Goal: Book appointment/travel/reservation

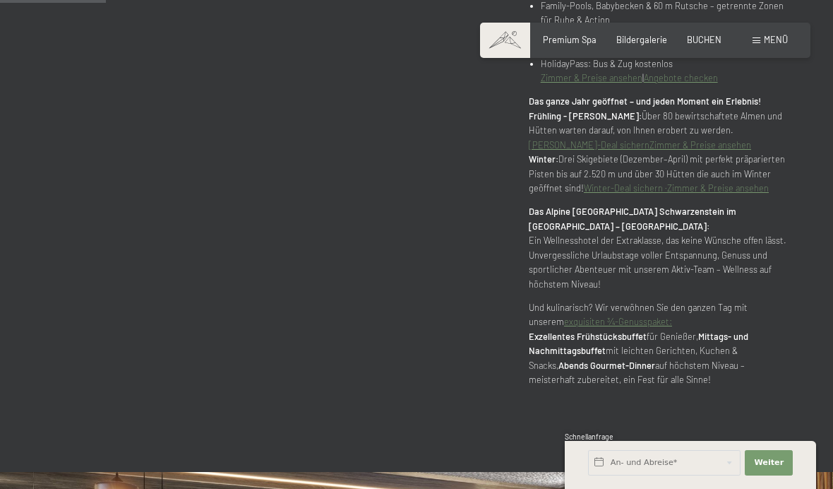
scroll to position [830, 0]
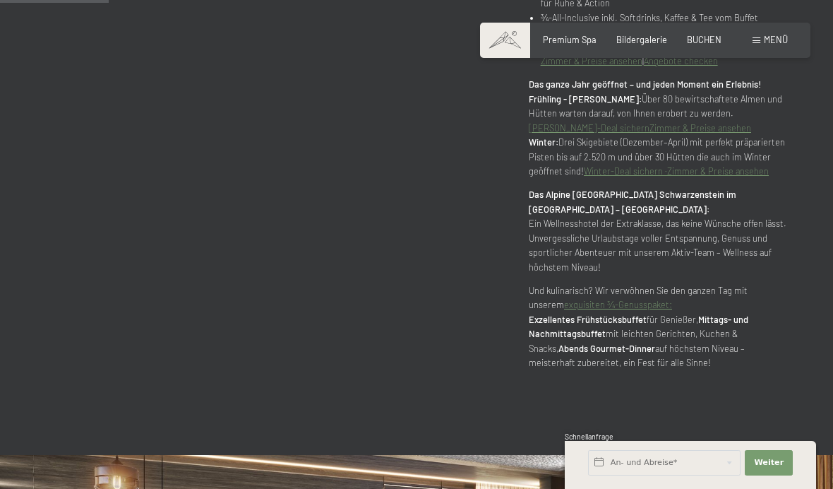
click at [698, 37] on span "BUCHEN" at bounding box center [704, 39] width 35 height 11
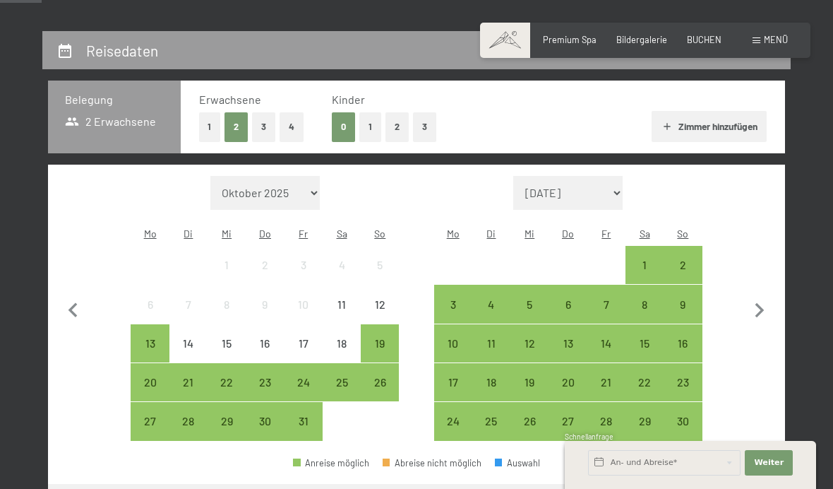
scroll to position [240, 0]
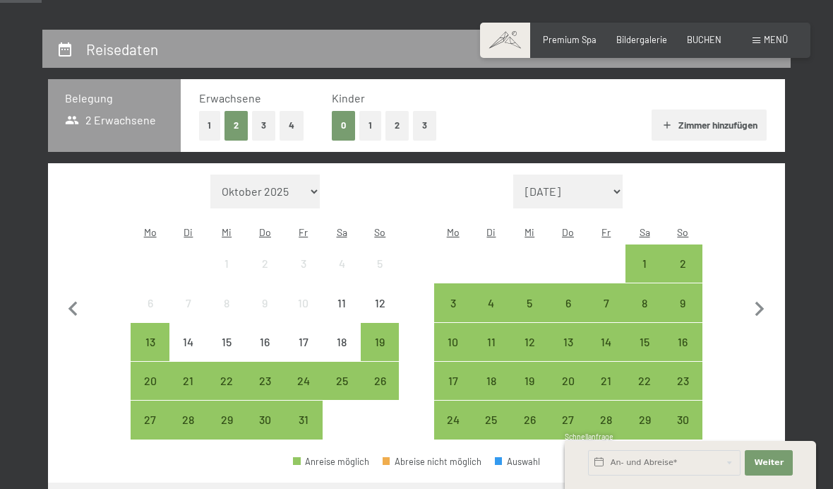
click at [763, 304] on icon "button" at bounding box center [759, 308] width 9 height 15
select select "[DATE]"
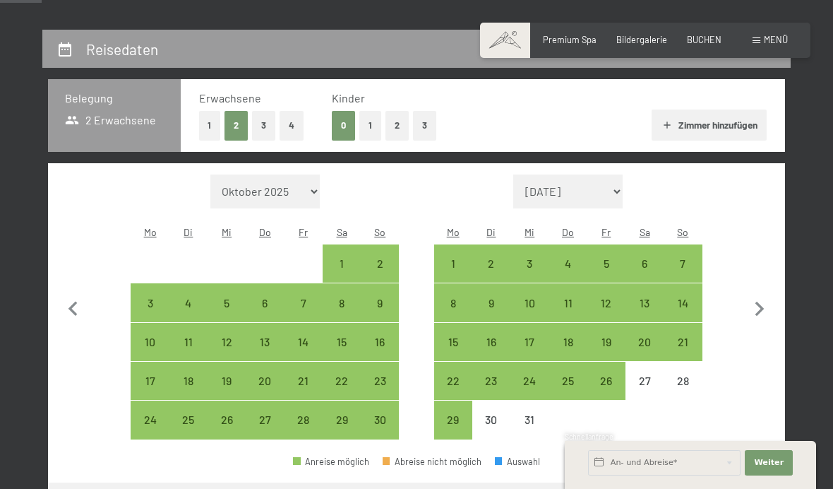
click at [763, 303] on icon "button" at bounding box center [760, 309] width 30 height 30
select select "[DATE]"
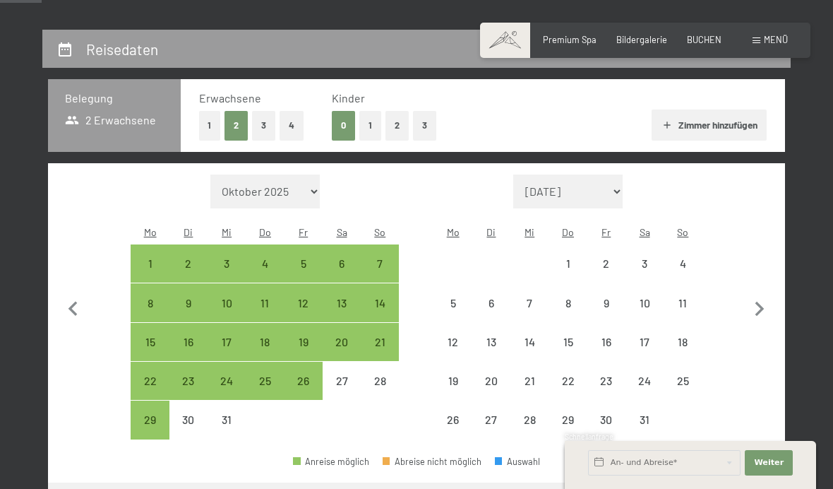
select select "[DATE]"
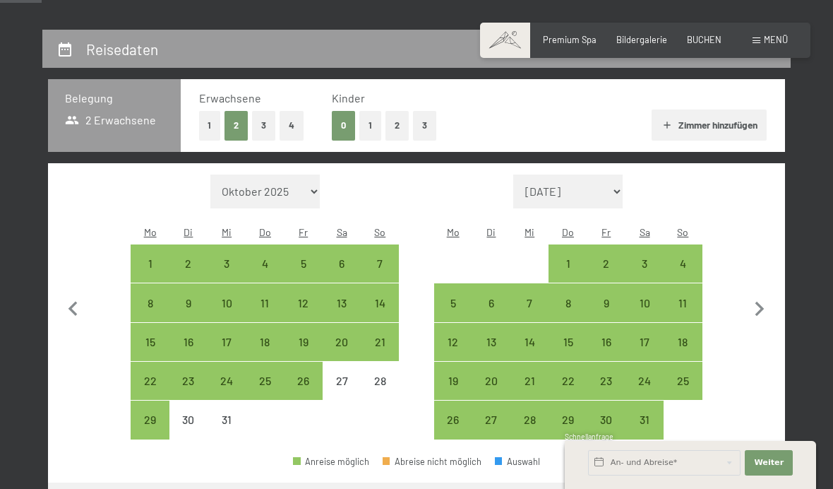
click at [610, 264] on div "2" at bounding box center [606, 275] width 35 height 35
select select "[DATE]"
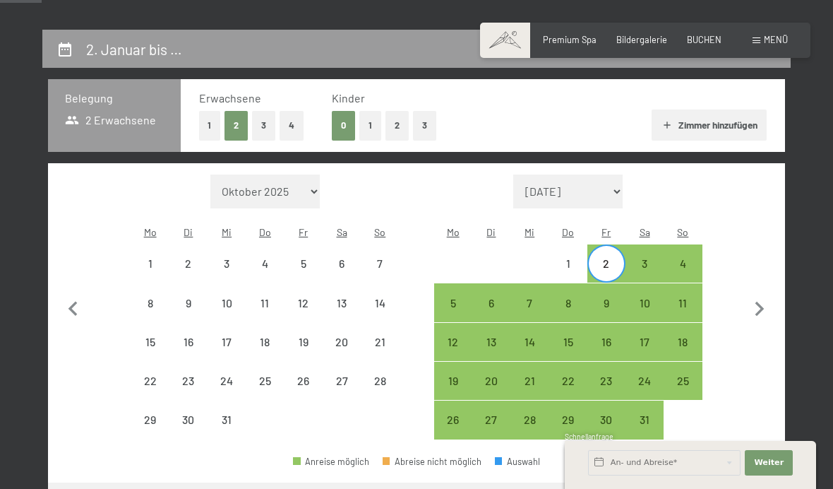
click at [611, 300] on div "9" at bounding box center [606, 314] width 35 height 35
select select "[DATE]"
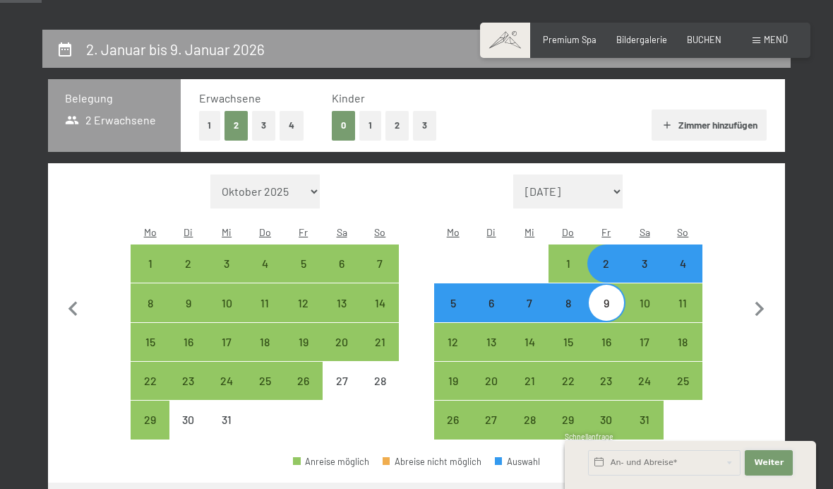
click at [767, 468] on span "Weiter" at bounding box center [769, 462] width 30 height 11
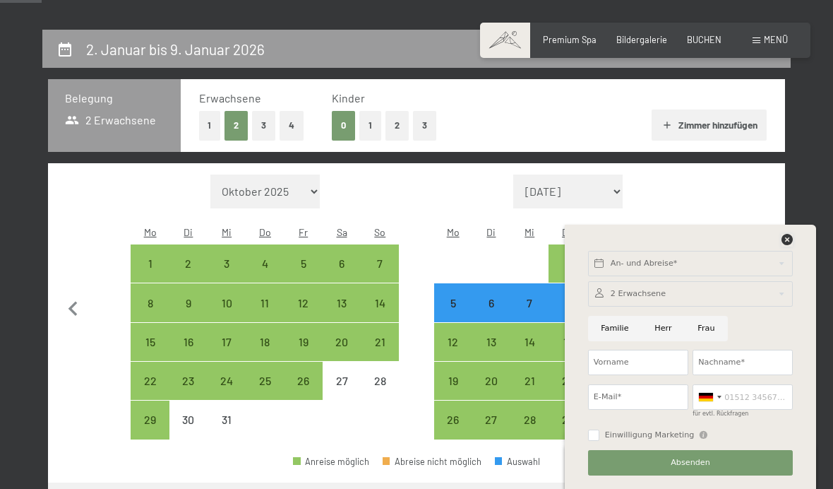
click at [784, 245] on icon at bounding box center [787, 239] width 11 height 11
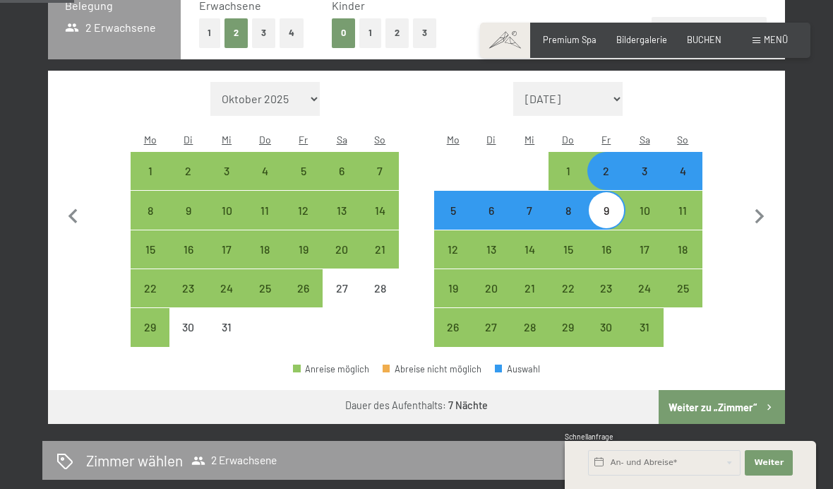
click at [705, 395] on button "Weiter zu „Zimmer“" at bounding box center [722, 407] width 126 height 34
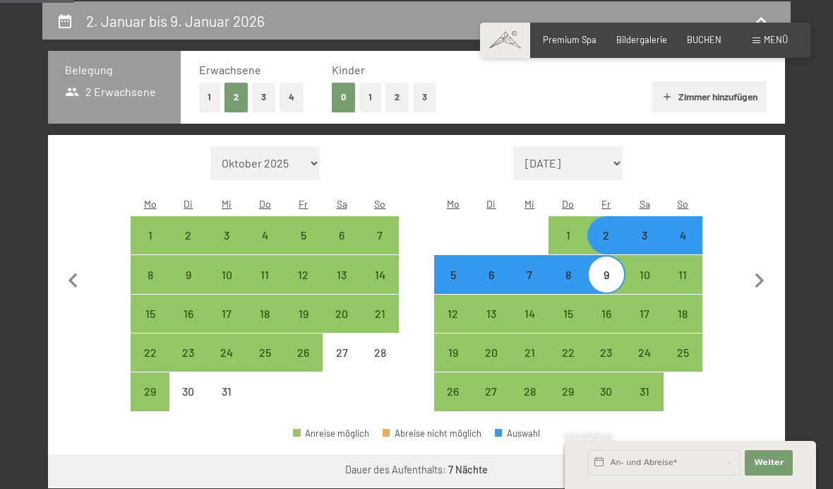
select select "[DATE]"
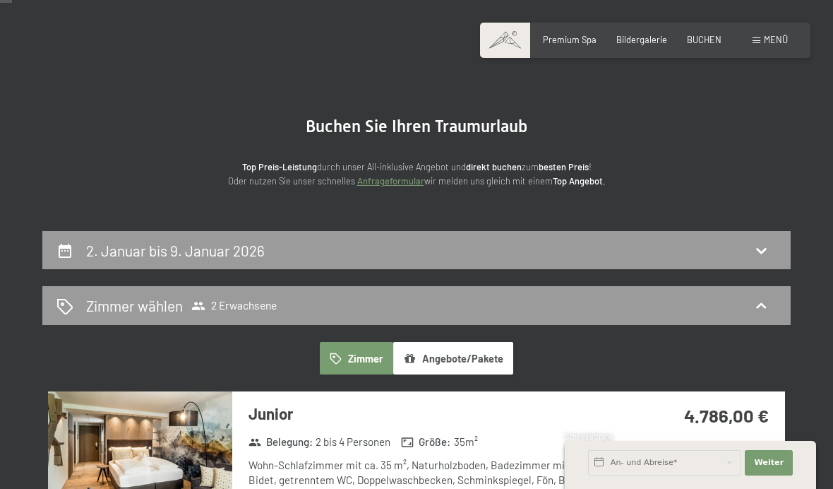
scroll to position [0, 0]
